Goal: Download file/media

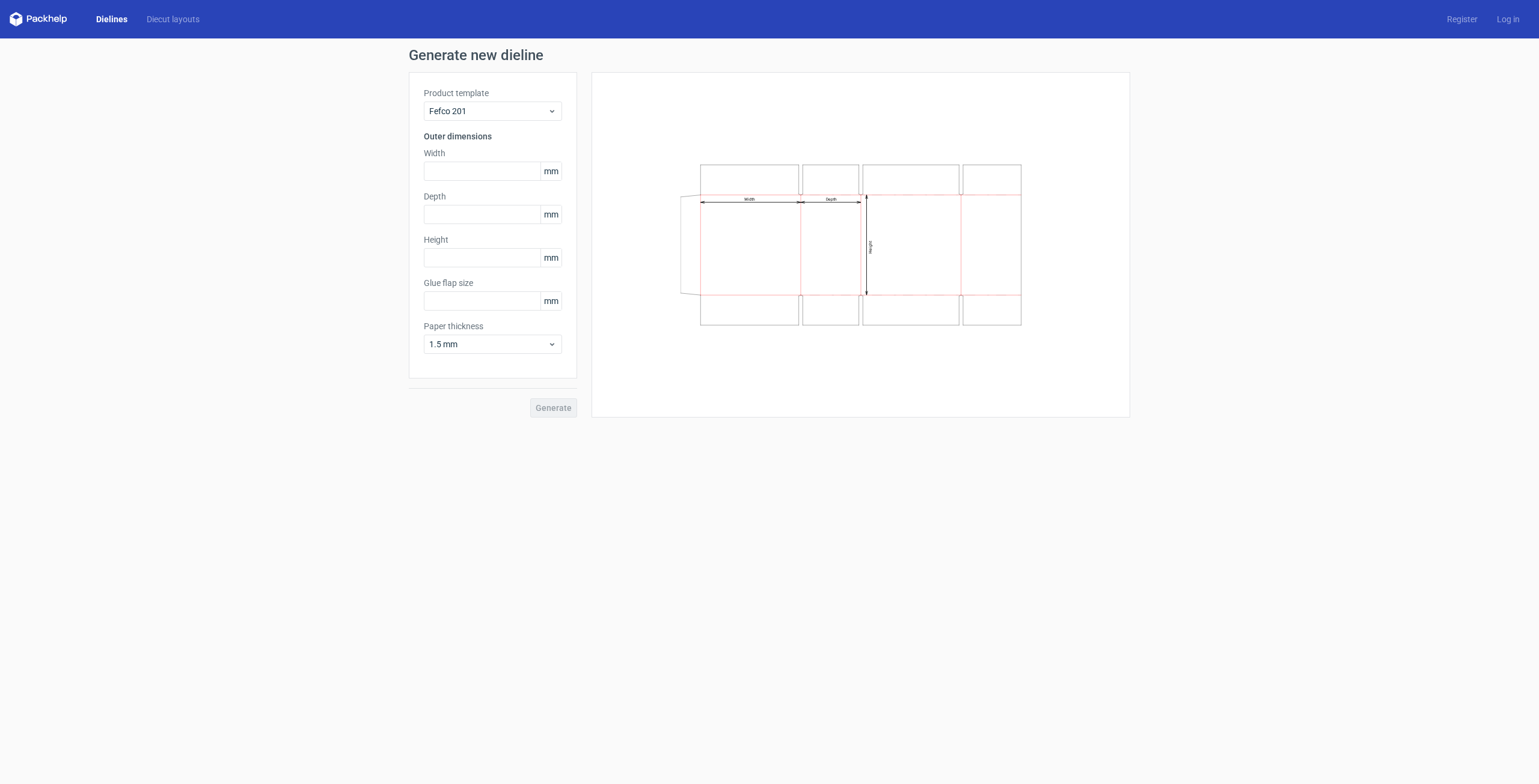
type input "20"
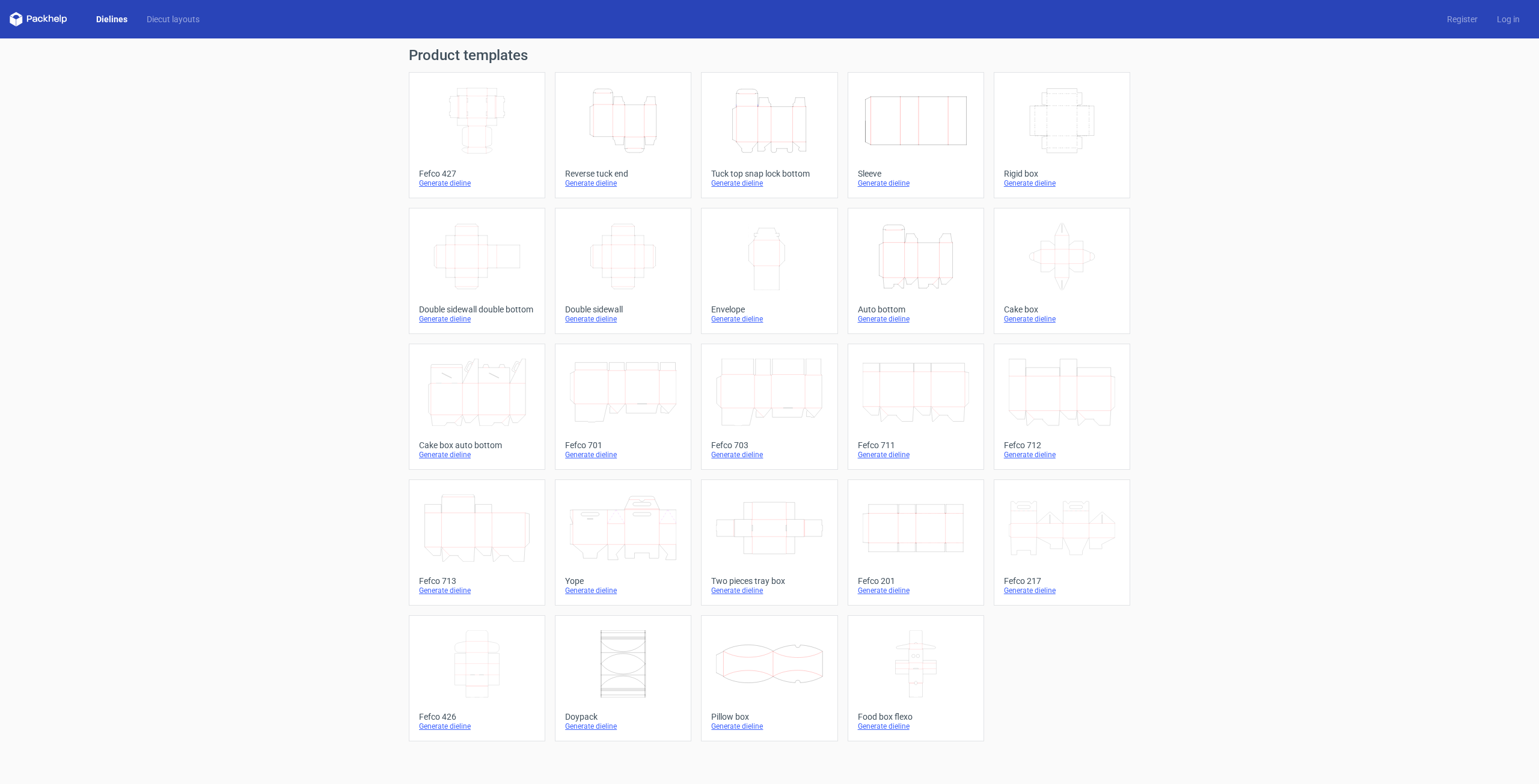
click at [585, 172] on div "Reverse tuck end" at bounding box center [623, 174] width 116 height 10
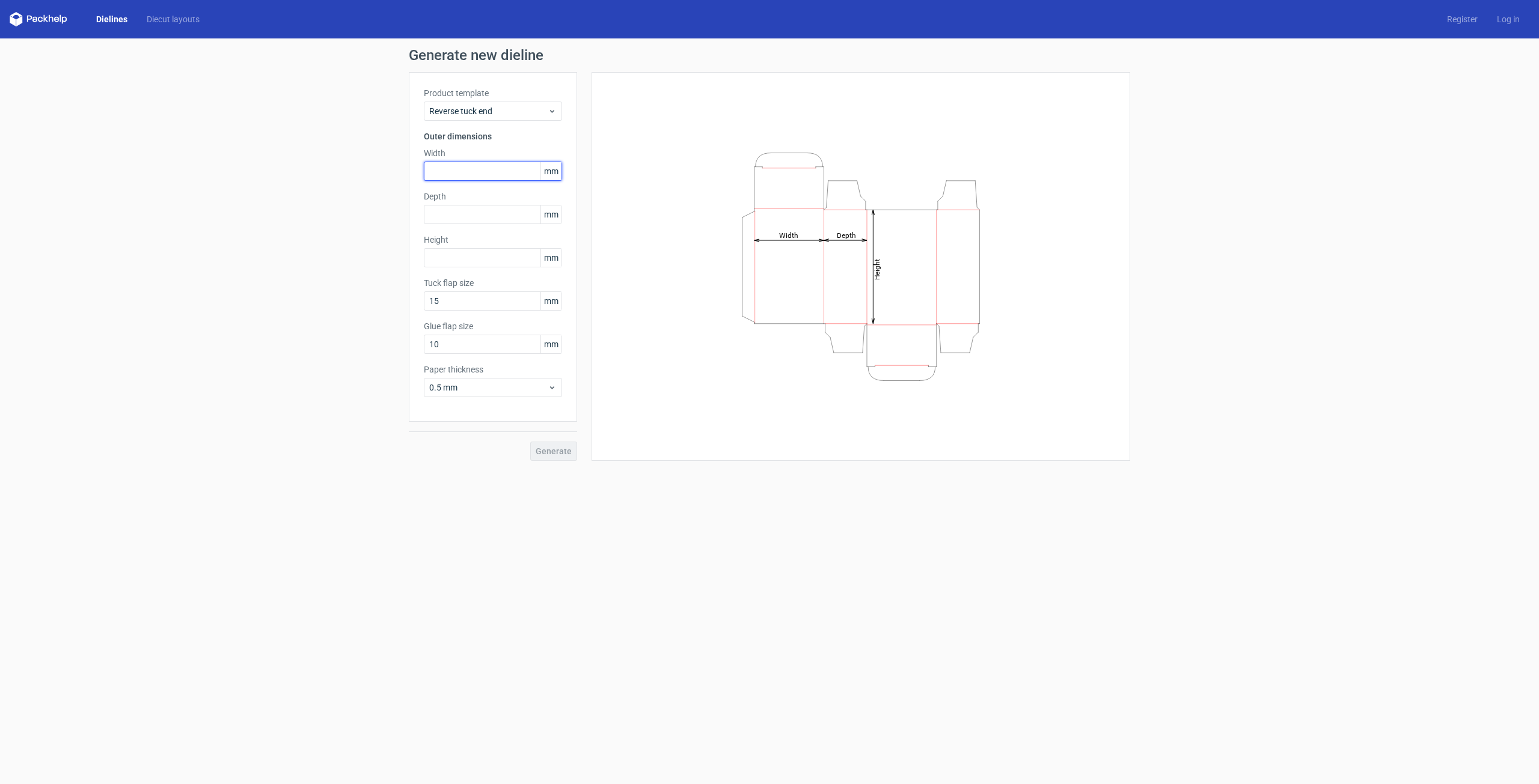
click at [486, 174] on input "text" at bounding box center [492, 171] width 138 height 19
type input "76"
click at [455, 265] on input "text" at bounding box center [492, 258] width 138 height 19
type input "76"
click at [464, 221] on input "text" at bounding box center [492, 214] width 138 height 19
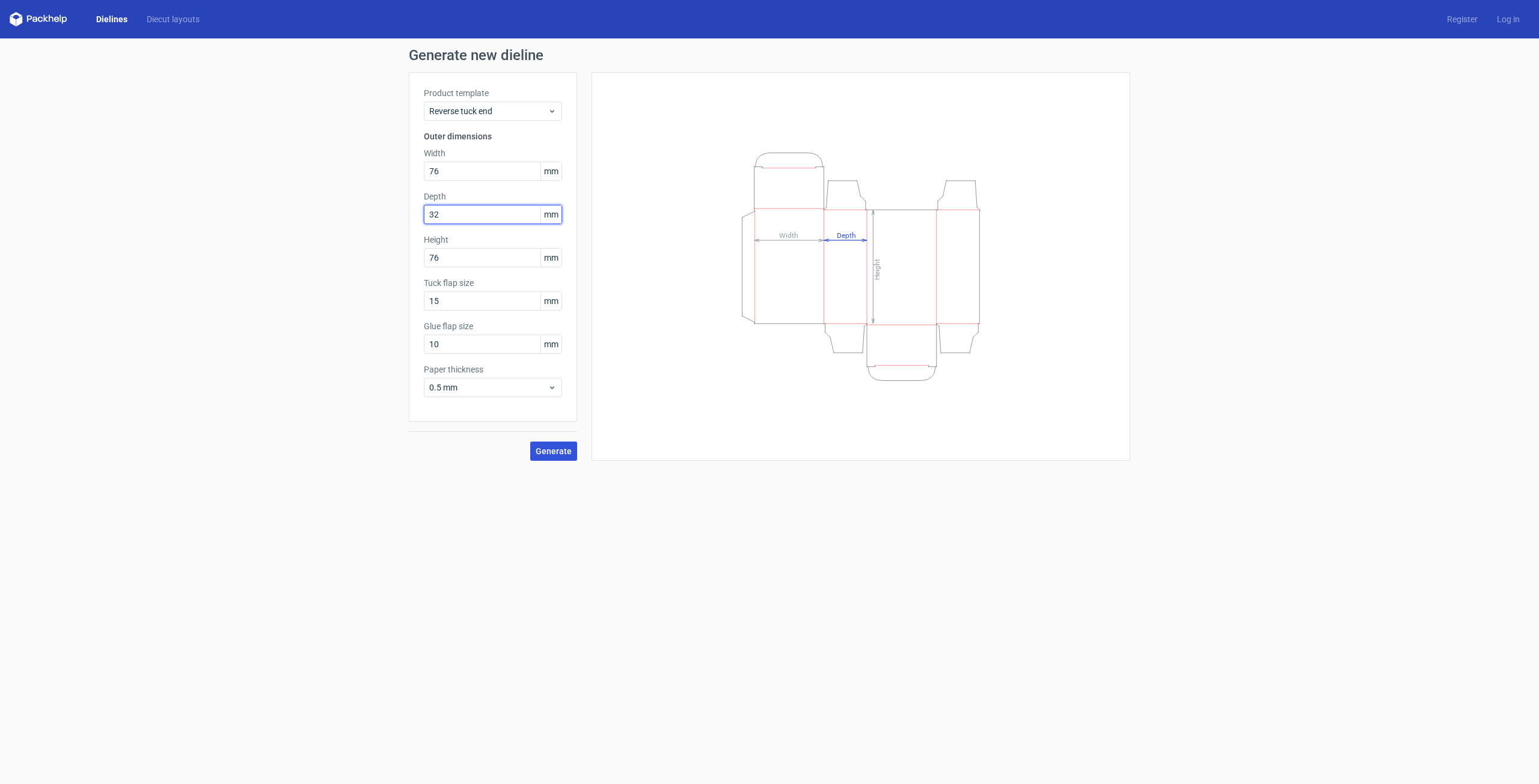
type input "32"
click at [547, 453] on span "Generate" at bounding box center [554, 451] width 36 height 9
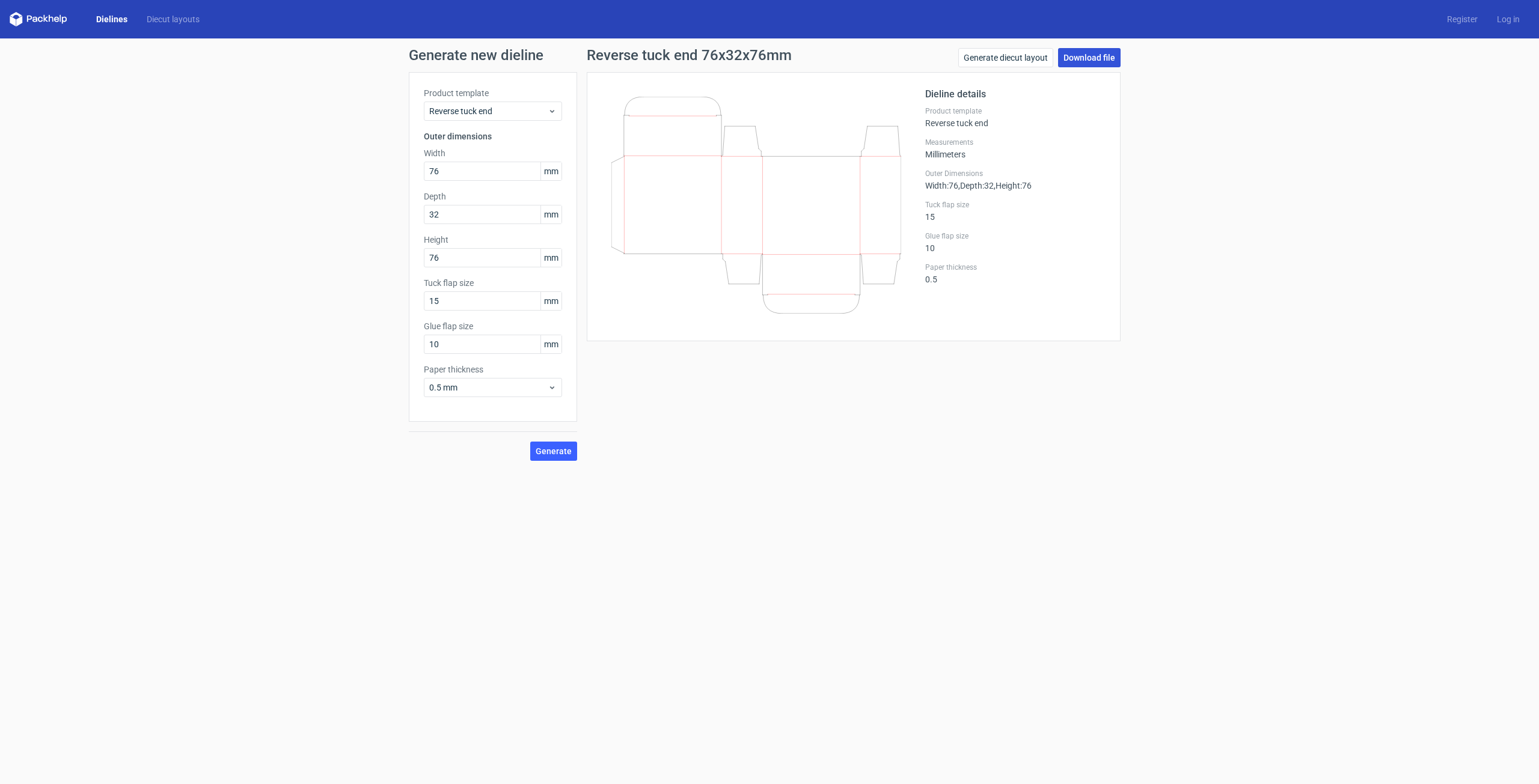
click at [1090, 55] on link "Download file" at bounding box center [1089, 57] width 63 height 19
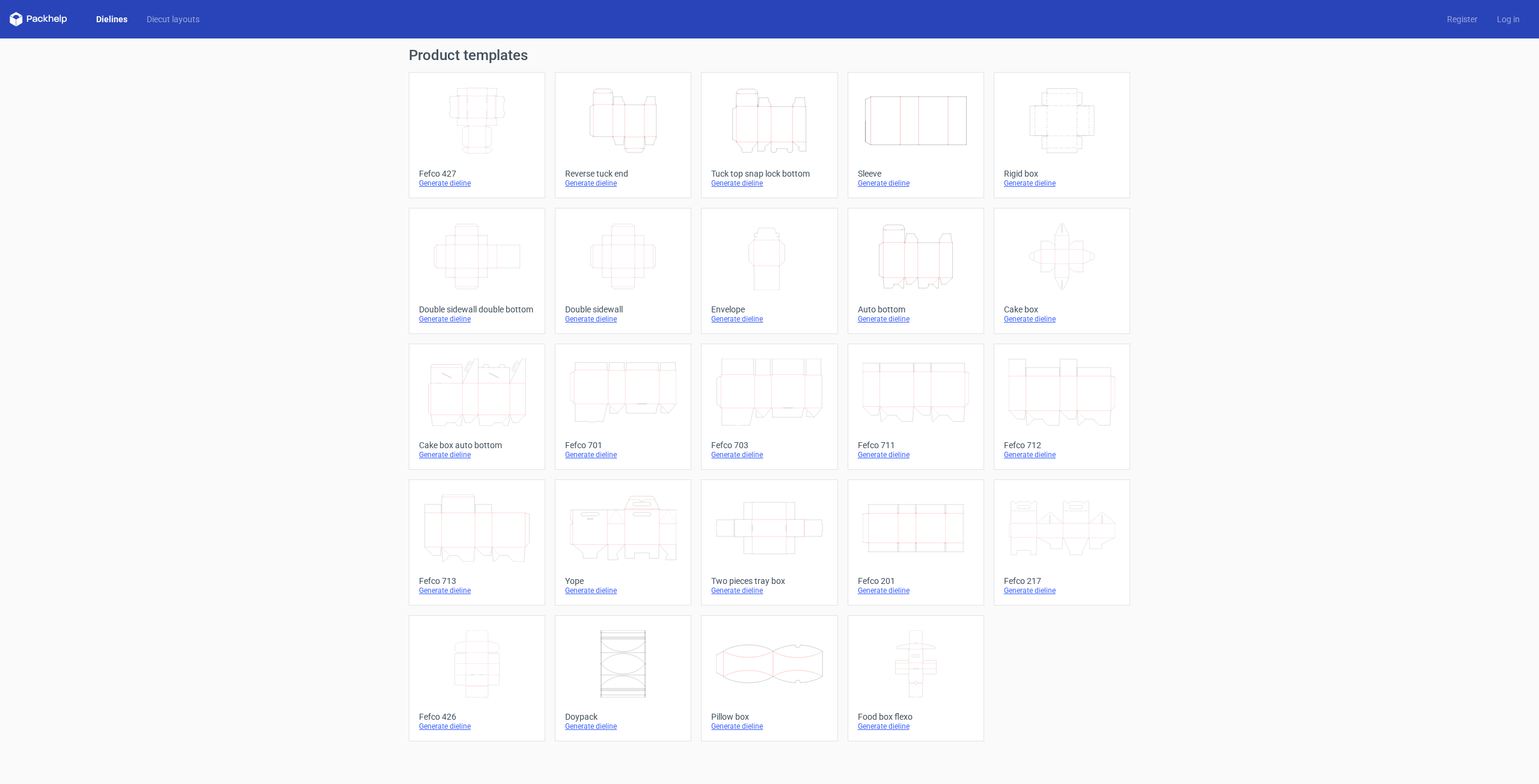
click at [882, 587] on div "Generate dieline" at bounding box center [916, 590] width 116 height 10
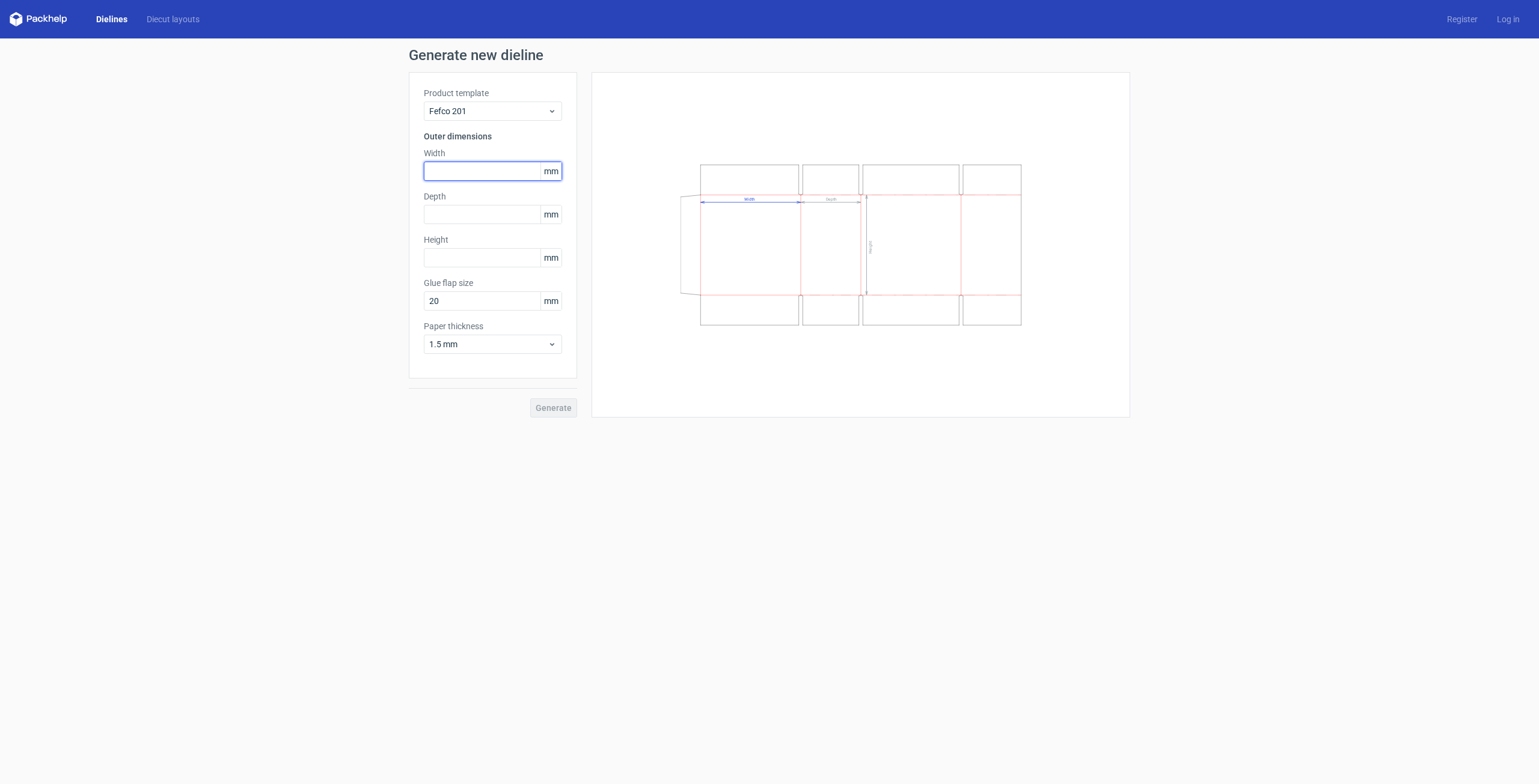
click at [480, 169] on input "text" at bounding box center [492, 171] width 138 height 19
type input "2"
type input "360"
click at [487, 222] on input "text" at bounding box center [492, 214] width 138 height 19
type input "260"
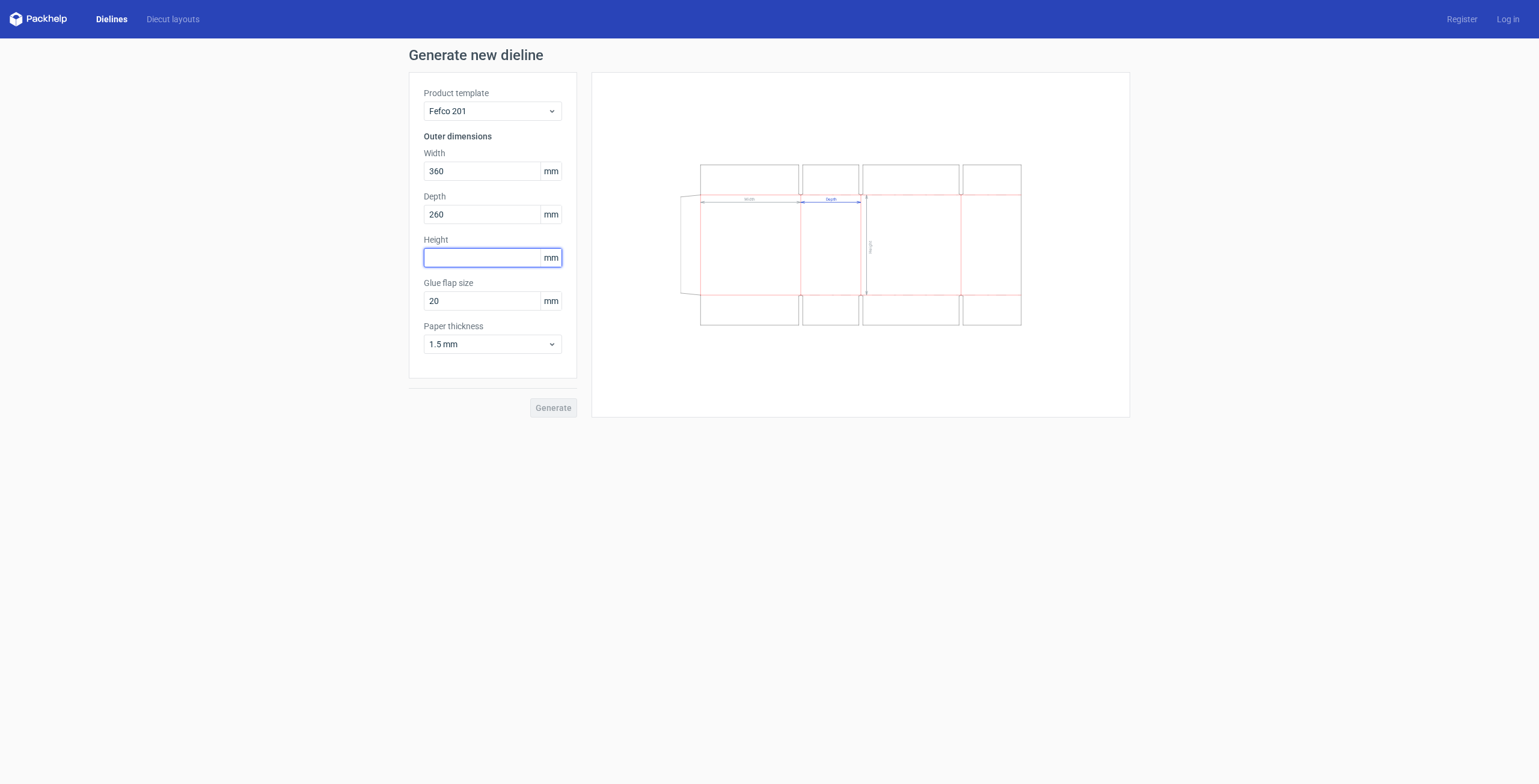
click at [467, 257] on input "text" at bounding box center [492, 258] width 138 height 19
type input "185"
drag, startPoint x: 434, startPoint y: 301, endPoint x: 424, endPoint y: 301, distance: 10.0
click at [424, 301] on input "20" at bounding box center [492, 301] width 138 height 19
type input "30"
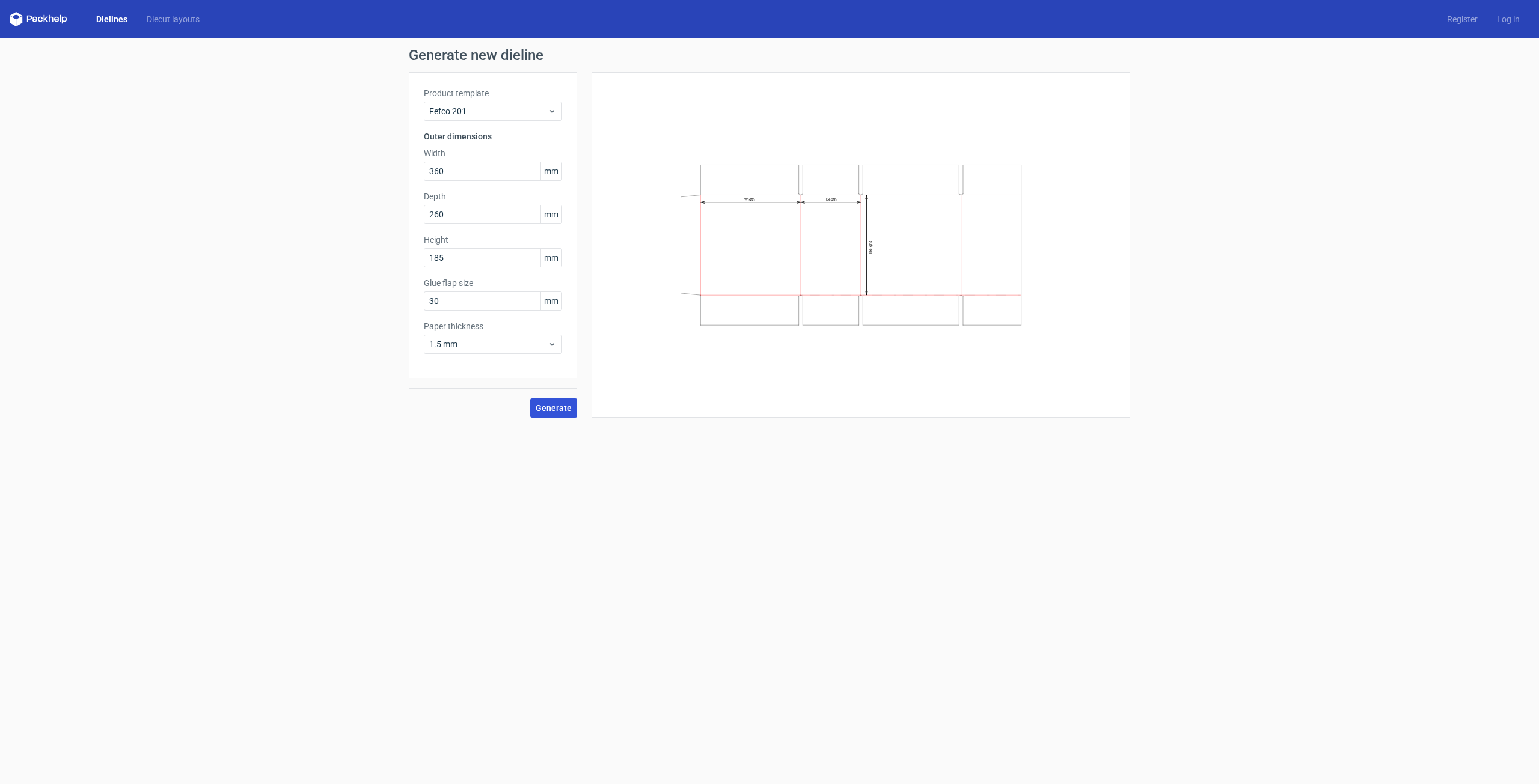
click at [558, 408] on span "Generate" at bounding box center [554, 408] width 36 height 9
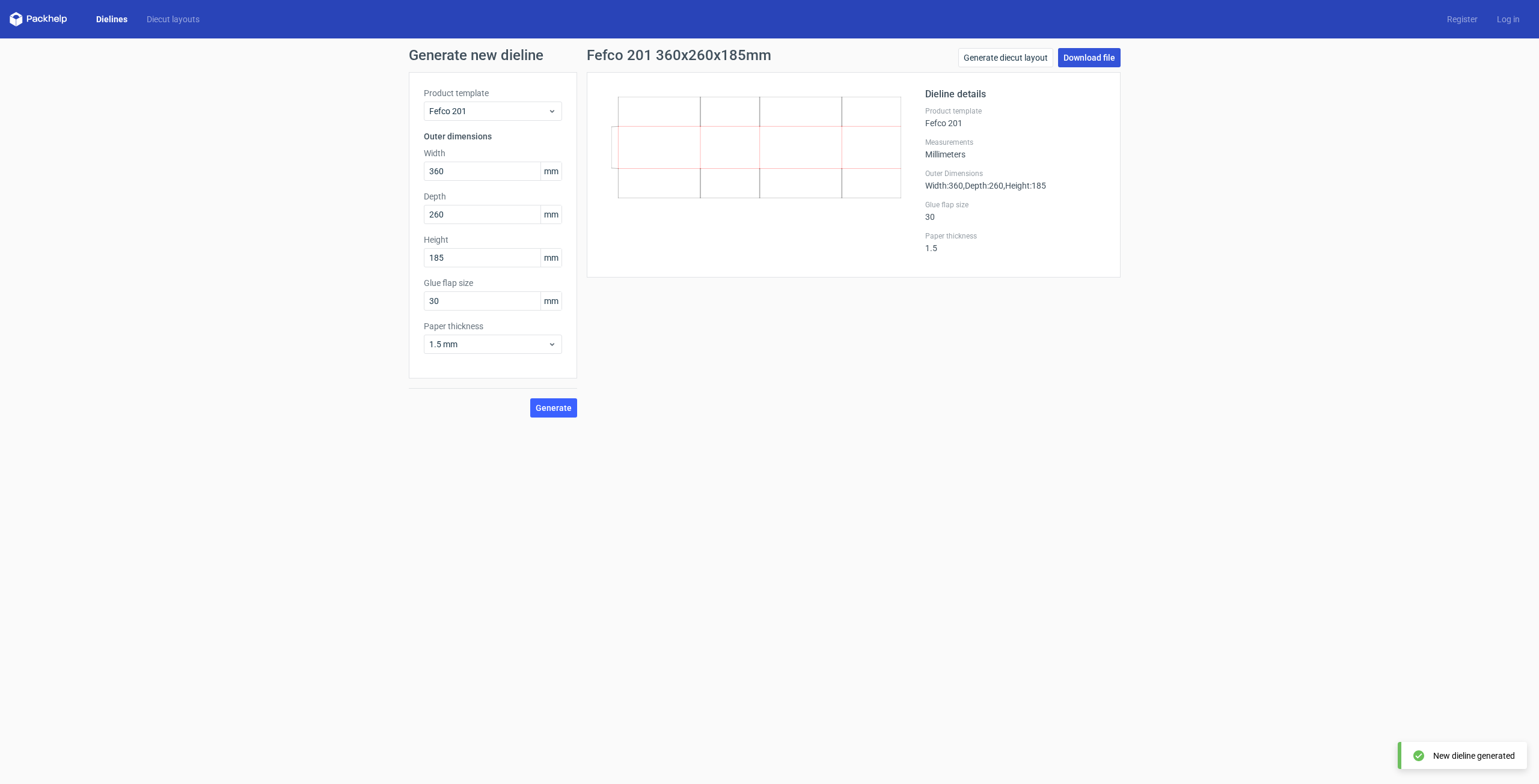
click at [1083, 56] on link "Download file" at bounding box center [1089, 57] width 63 height 19
